Goal: Task Accomplishment & Management: Manage account settings

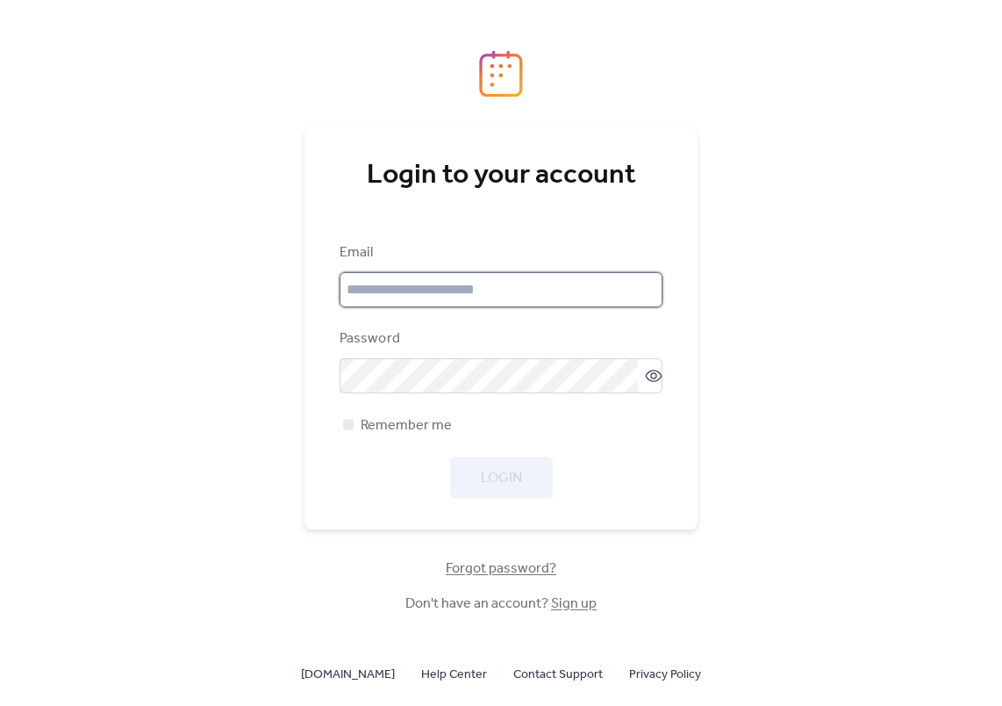
click at [463, 304] on input "email" at bounding box center [501, 289] width 323 height 35
type input "**********"
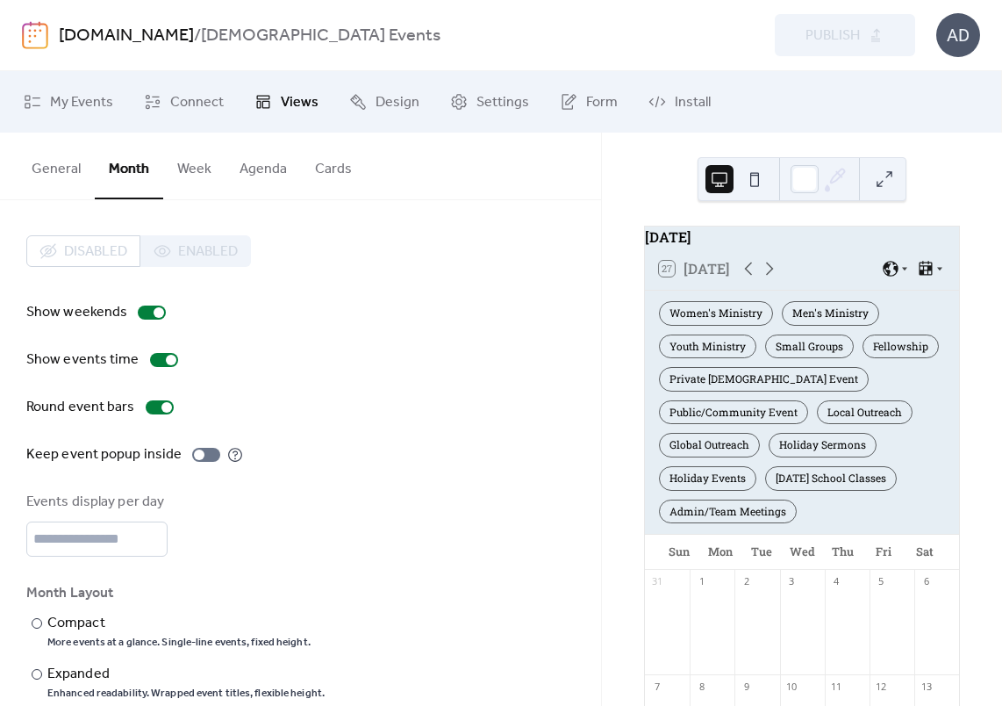
click at [63, 31] on link "allys-alley.com" at bounding box center [126, 35] width 135 height 33
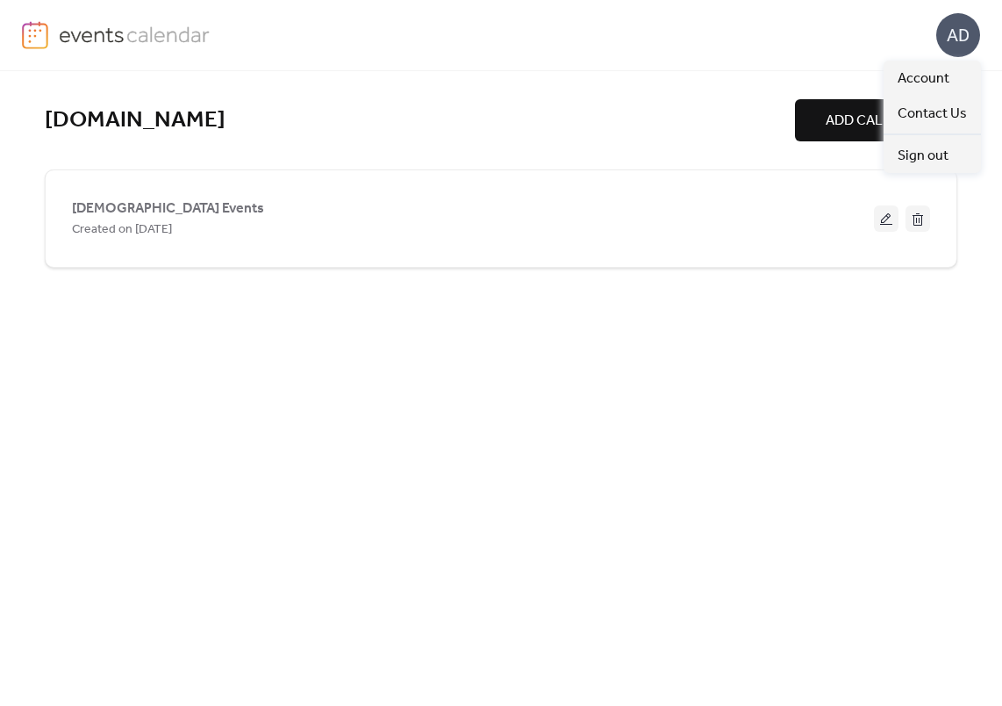
click at [961, 13] on div "AD" at bounding box center [958, 35] width 44 height 44
click at [914, 83] on span "Account" at bounding box center [924, 78] width 52 height 21
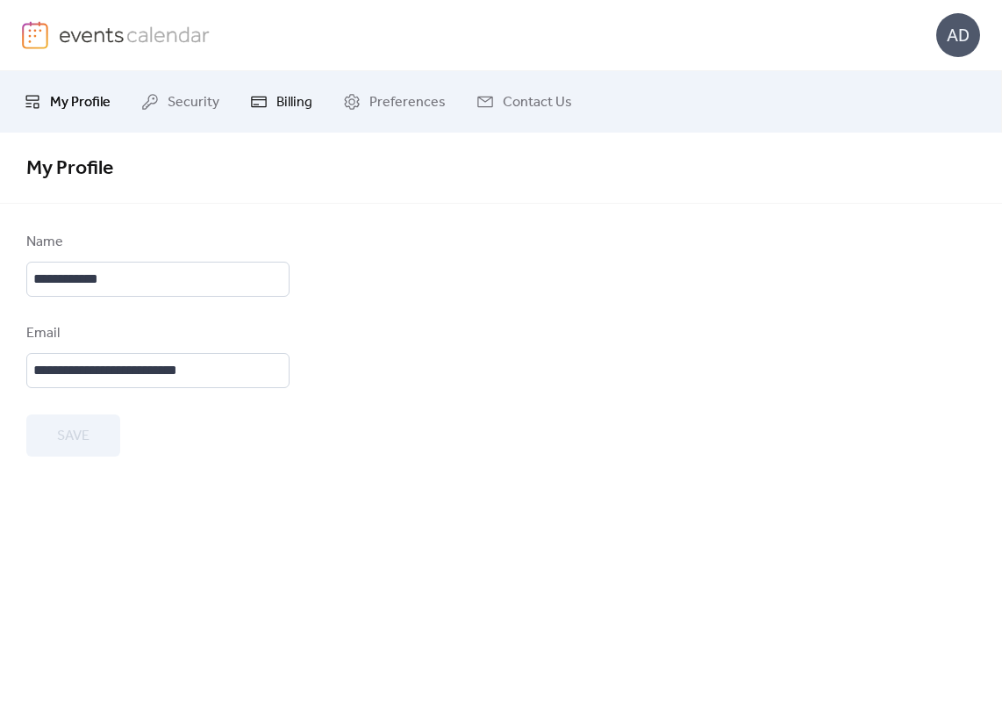
click at [292, 109] on span "Billing" at bounding box center [294, 102] width 36 height 21
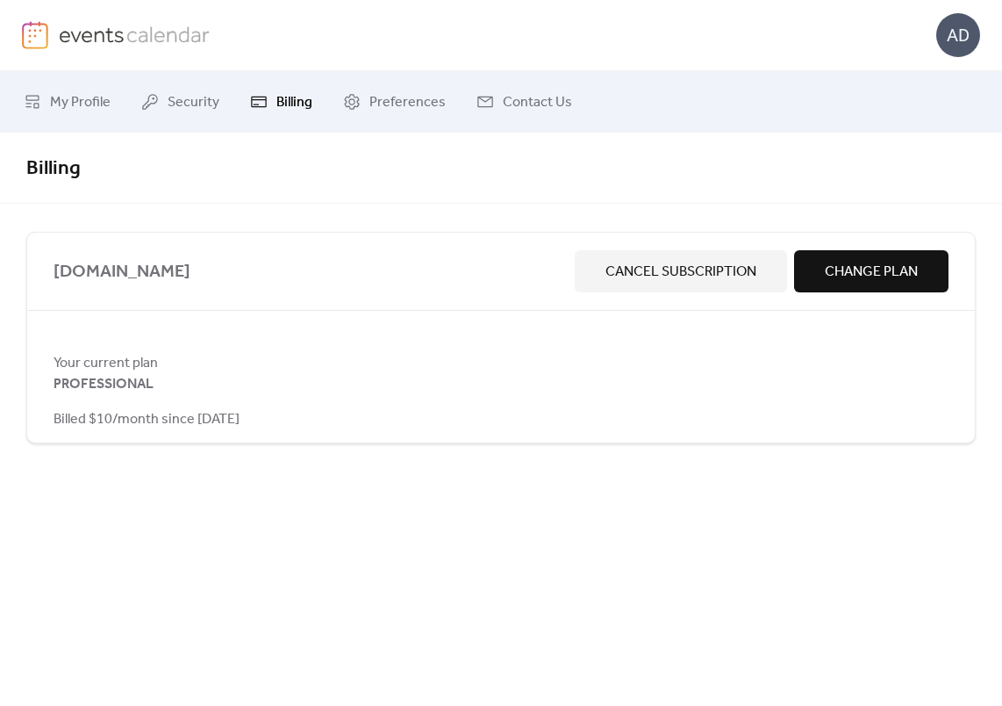
click at [621, 269] on span "Cancel Subscription" at bounding box center [680, 271] width 151 height 21
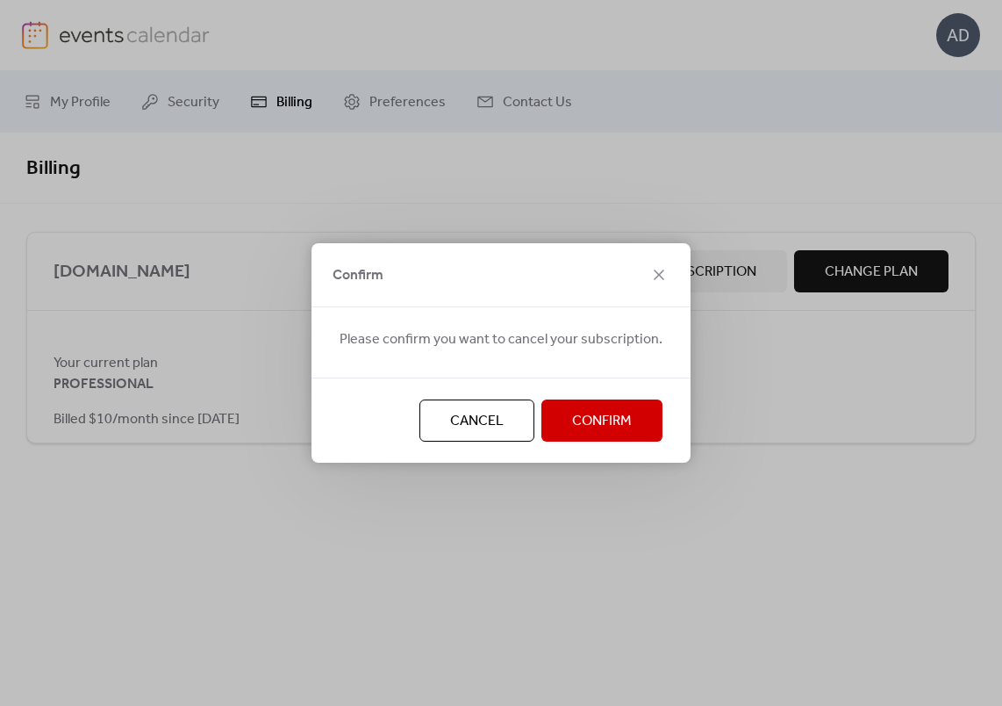
click at [630, 419] on button "Confirm" at bounding box center [601, 420] width 121 height 42
